Goal: Task Accomplishment & Management: Manage account settings

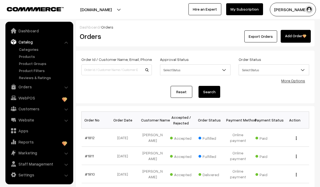
click at [24, 56] on link "Products" at bounding box center [45, 56] width 54 height 6
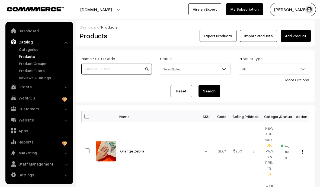
click at [114, 73] on input at bounding box center [116, 68] width 71 height 11
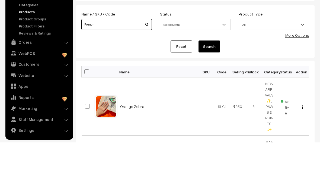
type input "French"
click at [207, 85] on button "Search" at bounding box center [210, 91] width 22 height 12
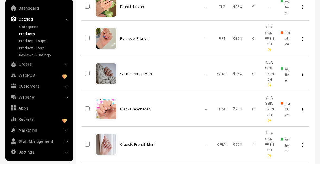
scroll to position [206, 0]
click at [137, 164] on link "Classic French Mani" at bounding box center [137, 166] width 35 height 5
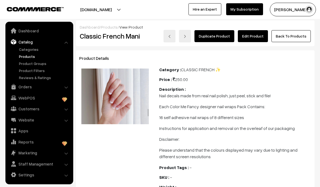
click at [255, 41] on link "Edit Product" at bounding box center [253, 36] width 30 height 12
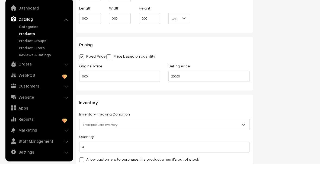
scroll to position [388, 0]
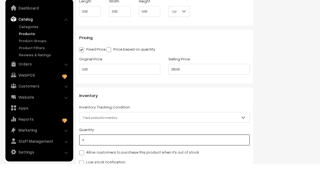
click at [127, 157] on input "4" at bounding box center [164, 162] width 171 height 11
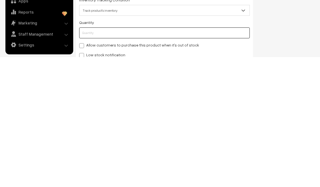
type input "2"
type input "6"
type input "2"
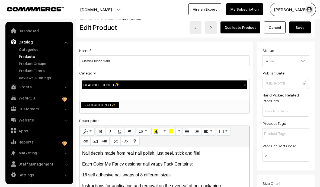
scroll to position [0, 0]
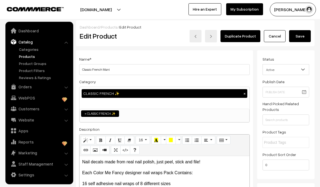
click at [297, 36] on button "Save" at bounding box center [300, 36] width 22 height 12
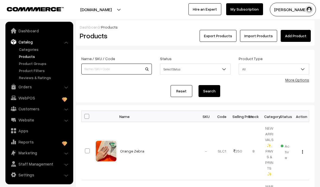
click at [116, 70] on input at bounding box center [116, 68] width 71 height 11
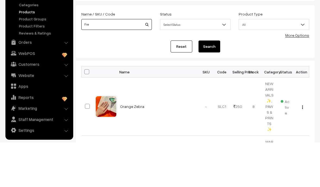
type input "French"
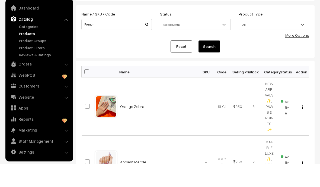
click at [213, 63] on button "Search" at bounding box center [210, 69] width 22 height 12
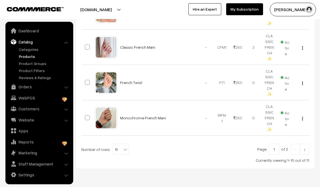
scroll to position [325, 0]
click at [119, 148] on span "10" at bounding box center [121, 149] width 16 height 11
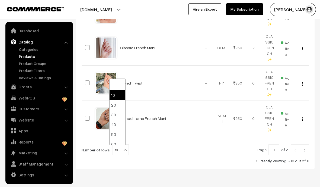
select select "60"
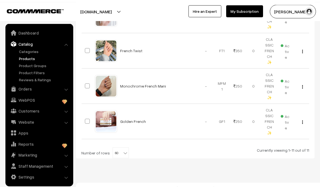
scroll to position [358, 0]
